Goal: Task Accomplishment & Management: Complete application form

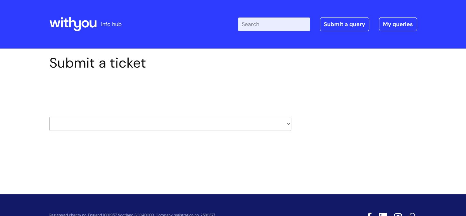
click at [159, 128] on select "HR / People IT and Support Clinical Drug Alerts Finance Accounts Data Support T…" at bounding box center [170, 123] width 242 height 14
select select "payroll"
click at [49, 116] on select "HR / People IT and Support Clinical Drug Alerts Finance Accounts Data Support T…" at bounding box center [170, 123] width 242 height 14
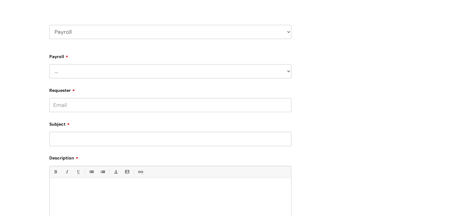
scroll to position [93, 0]
click at [78, 77] on select "... New Hires bank details/starter checklist forms Payroll queries Receiving in…" at bounding box center [170, 70] width 242 height 14
select select "Payroll queries"
click at [49, 63] on select "... New Hires bank details/starter checklist forms Payroll queries Receiving in…" at bounding box center [170, 70] width 242 height 14
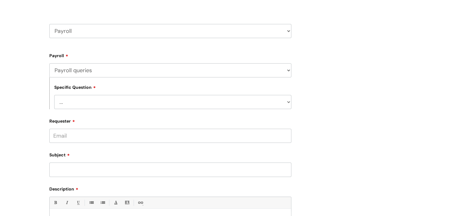
click at [82, 102] on select "... Changes queries Timesheet queries Salary and absence queries" at bounding box center [172, 102] width 237 height 14
select select "Salary and absence queries"
click at [54, 95] on select "... Changes queries Timesheet queries Salary and absence queries" at bounding box center [172, 102] width 237 height 14
click at [92, 130] on input "Requester" at bounding box center [170, 135] width 242 height 14
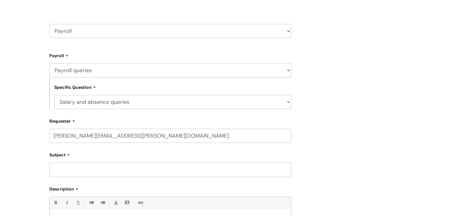
type input "rachel.harrison@wearewithyou.org.uk"
type input "Final pay"
click at [90, 153] on input "text" at bounding box center [170, 159] width 242 height 14
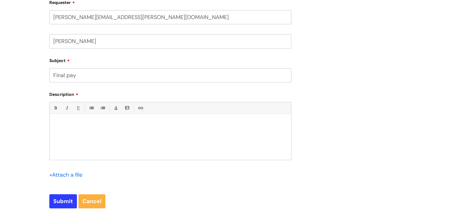
scroll to position [211, 0]
type input "[PERSON_NAME]"
click at [144, 101] on div "Description Bold (Ctrl-B) Italic (Ctrl-I) Underline(Ctrl-U) • Unordered List (C…" at bounding box center [170, 138] width 242 height 98
click at [150, 132] on div at bounding box center [171, 138] width 242 height 42
paste div
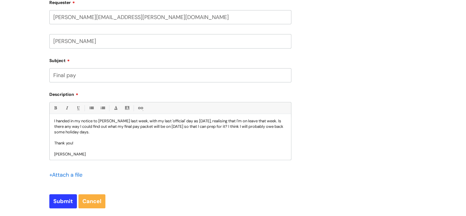
scroll to position [16, 0]
click at [69, 200] on input "Submit" at bounding box center [63, 201] width 28 height 14
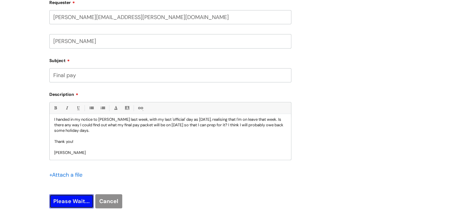
type input "Please Wait..."
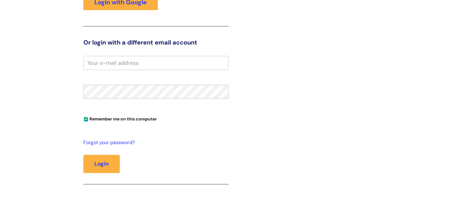
scroll to position [131, 0]
click at [125, 4] on link "Login with Google" at bounding box center [120, 2] width 74 height 16
